Goal: Information Seeking & Learning: Learn about a topic

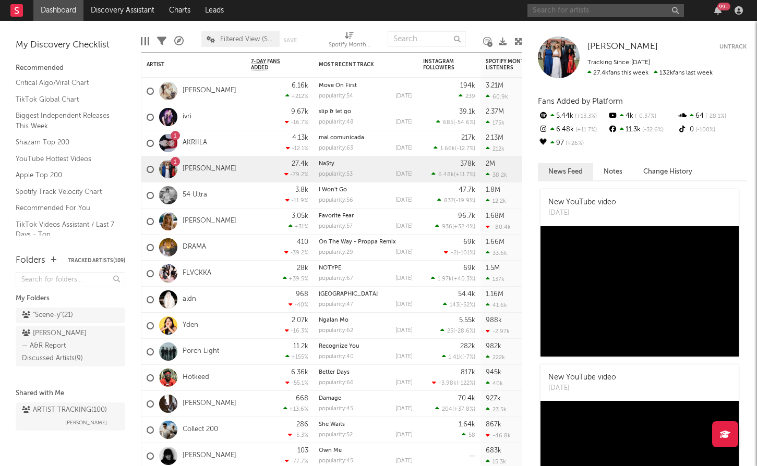
click at [605, 6] on input "text" at bounding box center [606, 10] width 157 height 13
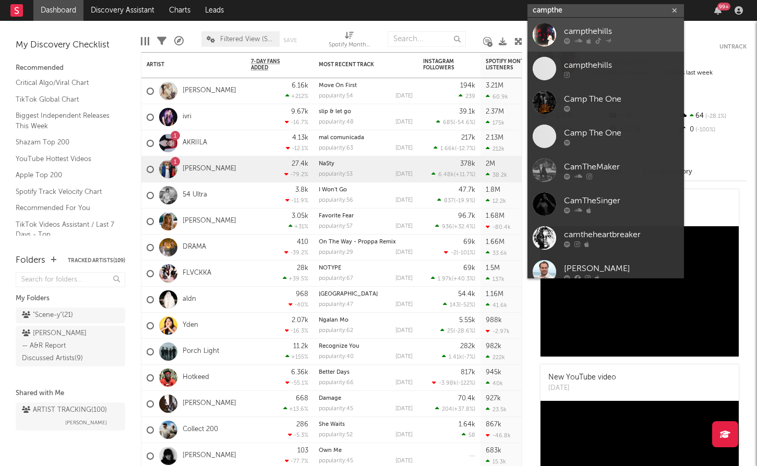
type input "campthe"
click at [604, 25] on link "campthehills" at bounding box center [606, 35] width 157 height 34
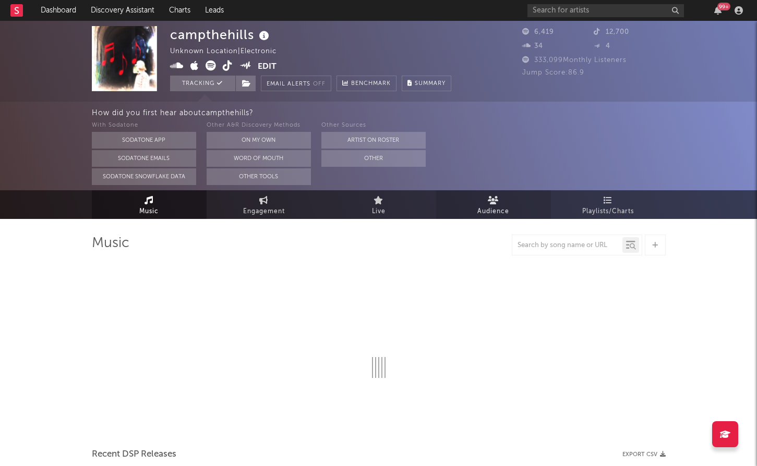
select select "6m"
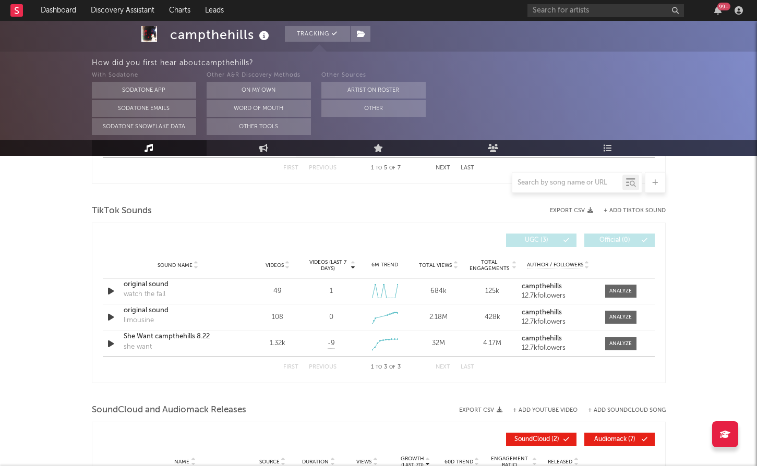
scroll to position [668, 0]
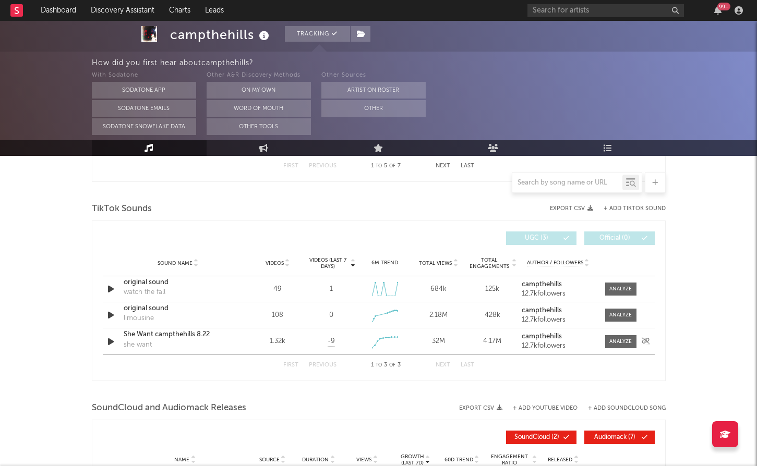
click at [192, 333] on div "She Want campthehills 8.22" at bounding box center [178, 335] width 109 height 10
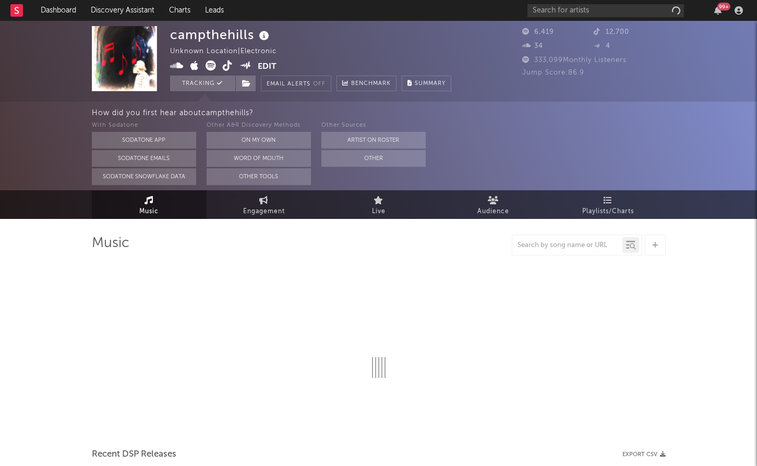
select select "6m"
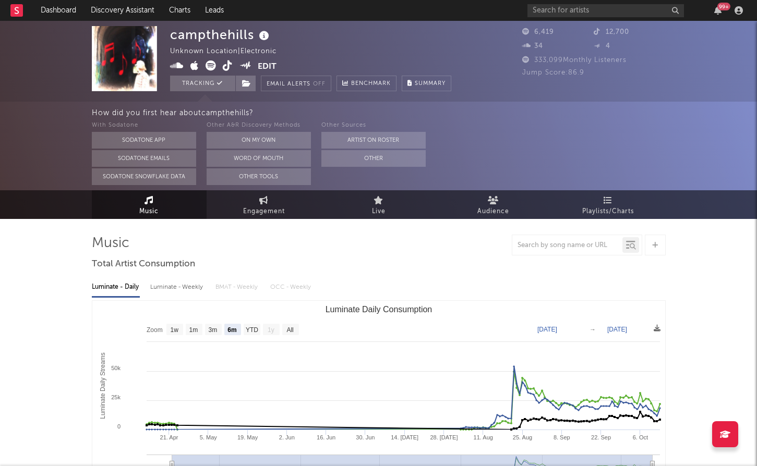
click at [227, 64] on icon at bounding box center [228, 66] width 10 height 10
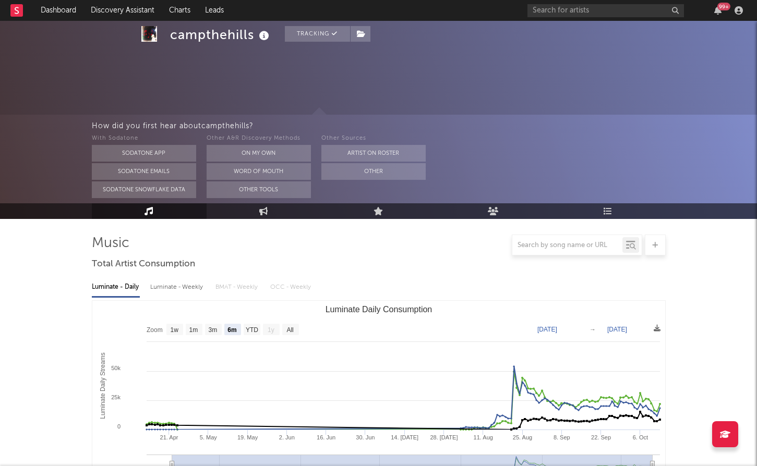
select select "6m"
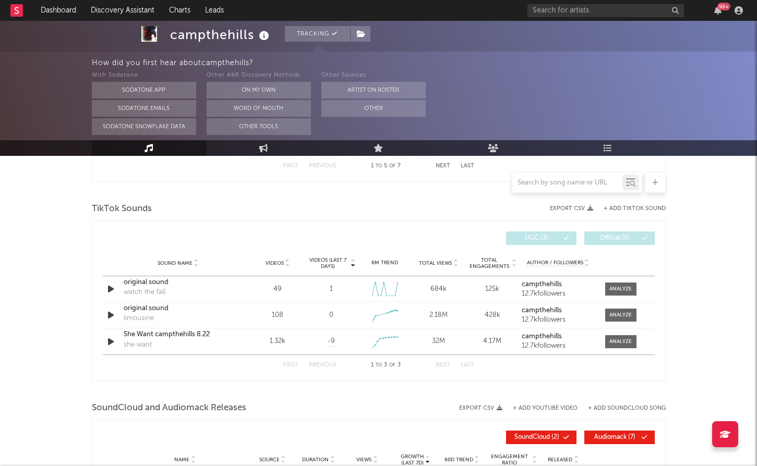
click at [574, 20] on div "99 +" at bounding box center [637, 10] width 219 height 21
click at [571, 13] on input "text" at bounding box center [606, 10] width 157 height 13
type input "sharp pins"
click at [632, 16] on input "sharp pins" at bounding box center [606, 10] width 157 height 13
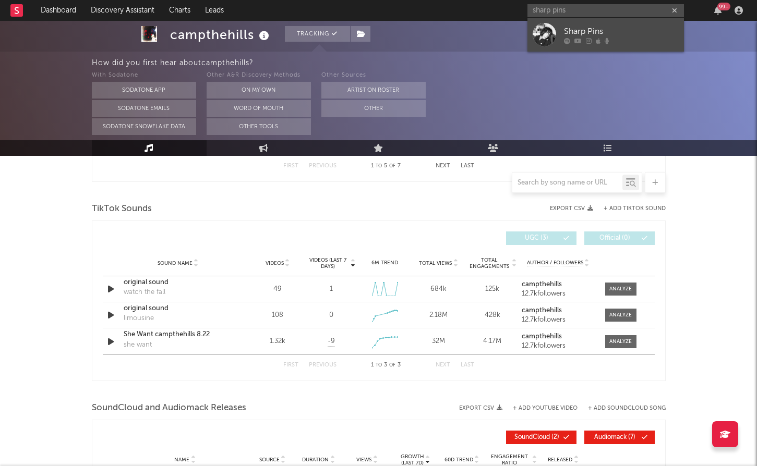
click at [599, 38] on icon at bounding box center [598, 41] width 5 height 6
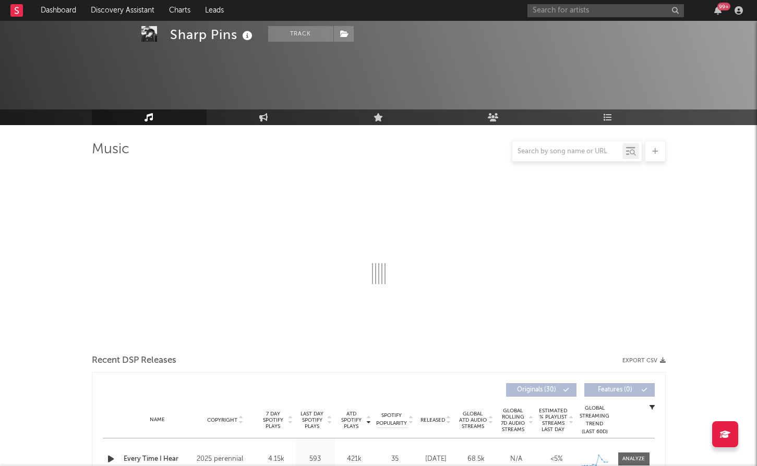
select select "6m"
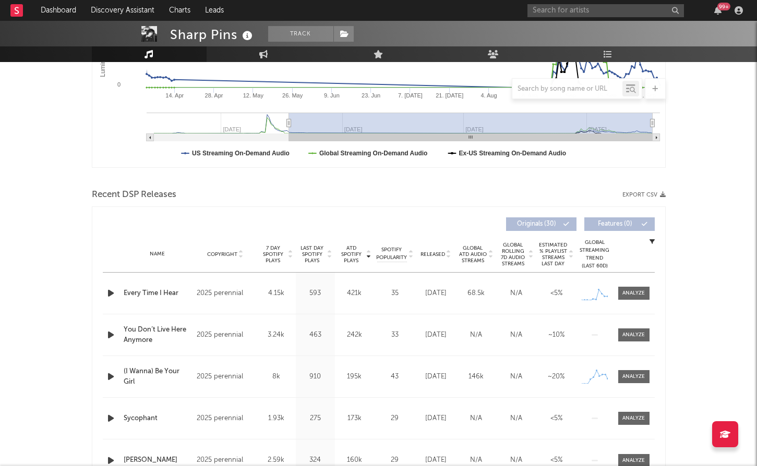
scroll to position [253, 0]
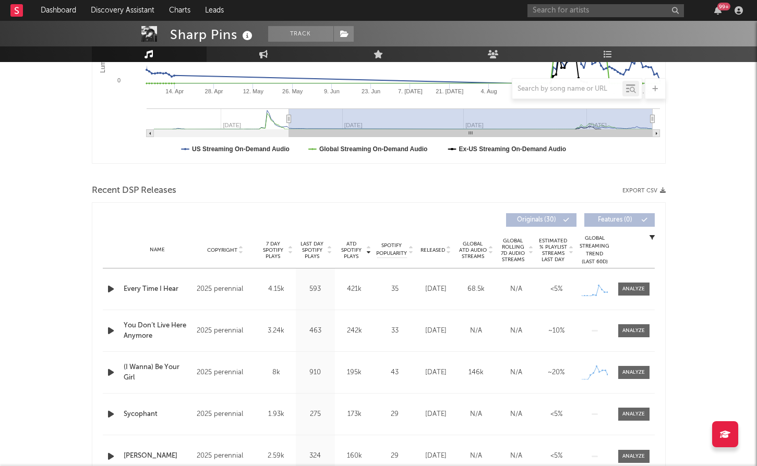
click at [346, 249] on span "ATD Spotify Plays" at bounding box center [352, 250] width 28 height 19
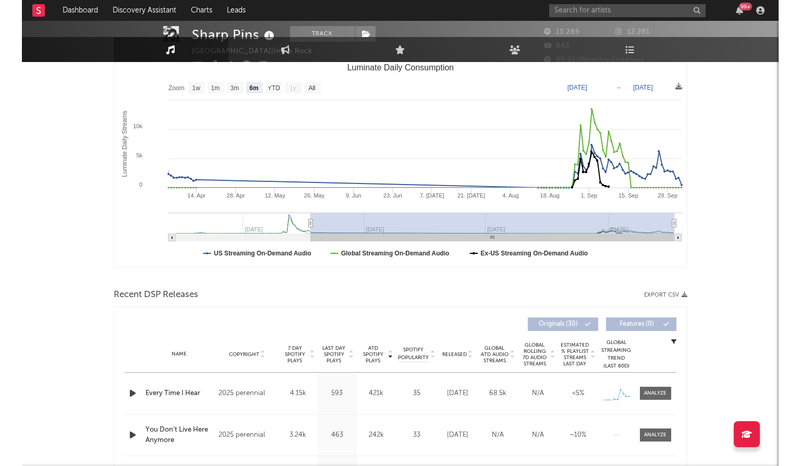
scroll to position [0, 0]
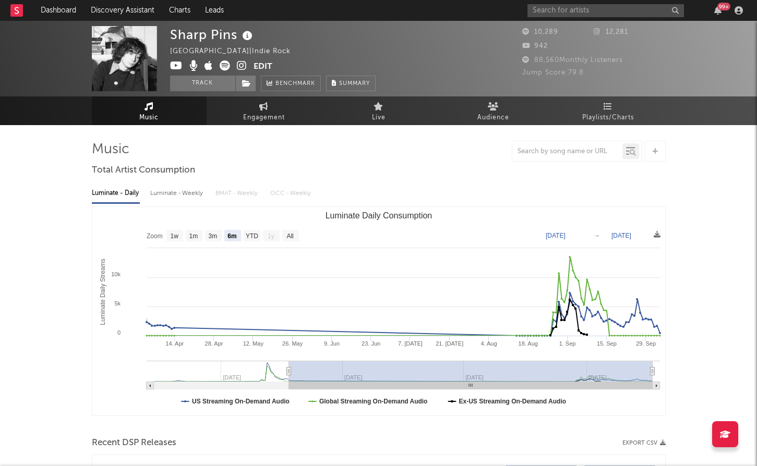
click at [241, 64] on icon at bounding box center [242, 66] width 10 height 10
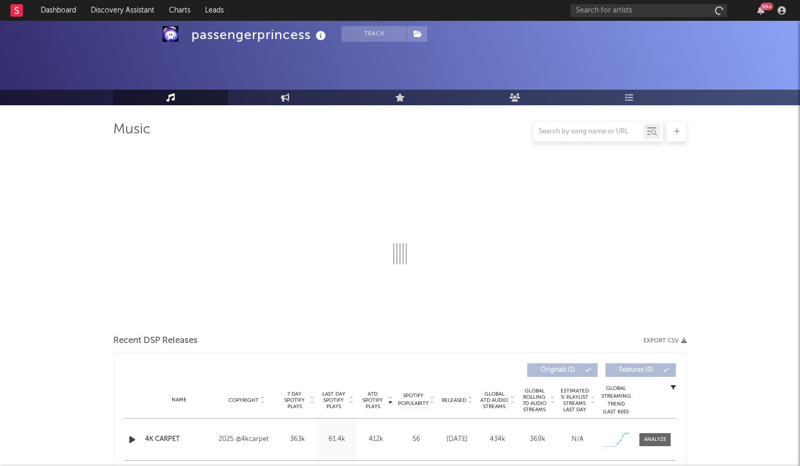
select select "1w"
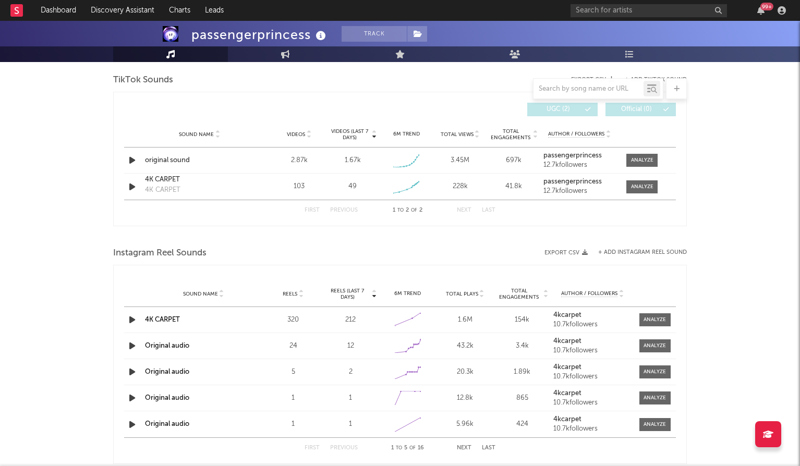
scroll to position [535, 0]
click at [637, 162] on div at bounding box center [642, 162] width 22 height 8
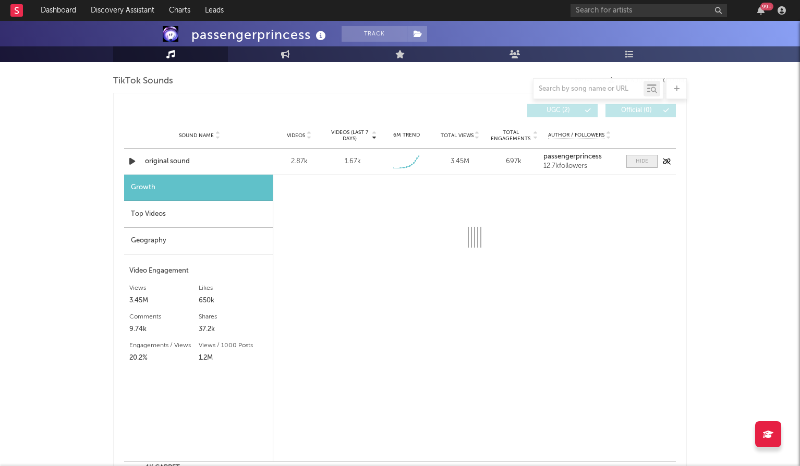
select select "1w"
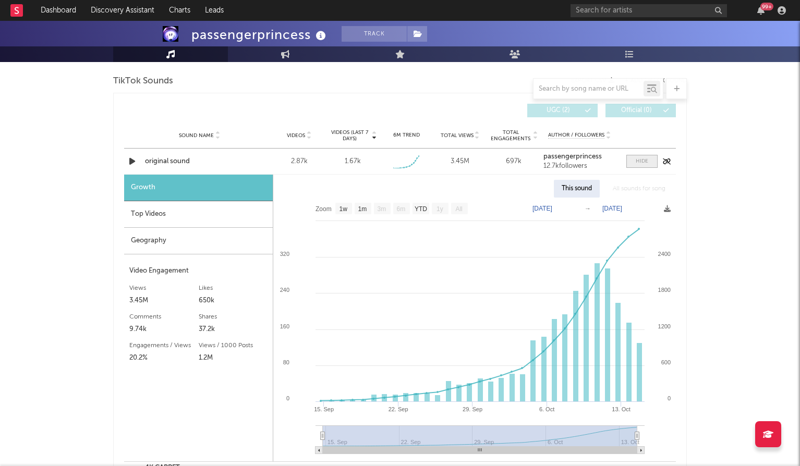
click at [640, 158] on div at bounding box center [642, 162] width 13 height 8
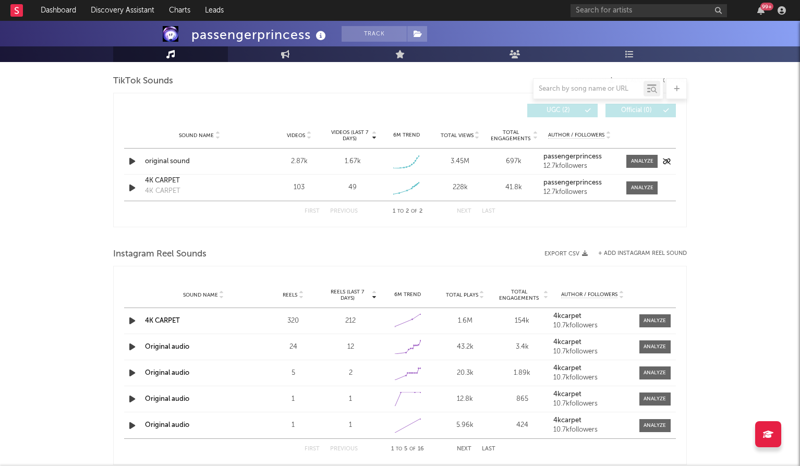
click at [248, 164] on div "original sound" at bounding box center [199, 162] width 109 height 10
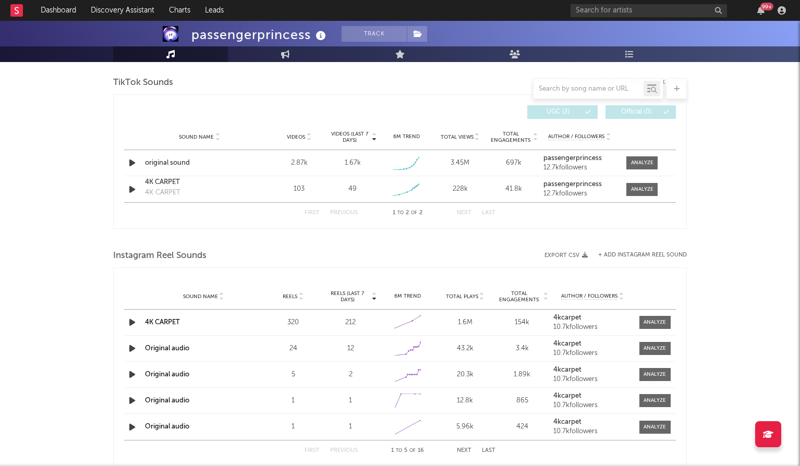
scroll to position [532, 0]
